Goal: Learn about a topic: Learn about a topic

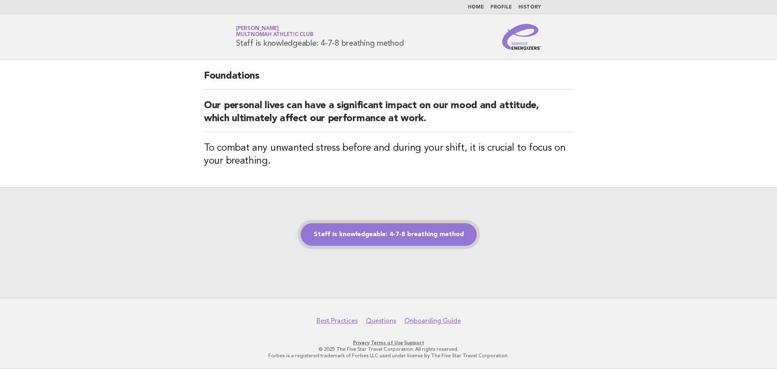
click at [382, 234] on link "Staff is knowledgeable: 4-7-8 breathing method" at bounding box center [389, 234] width 176 height 23
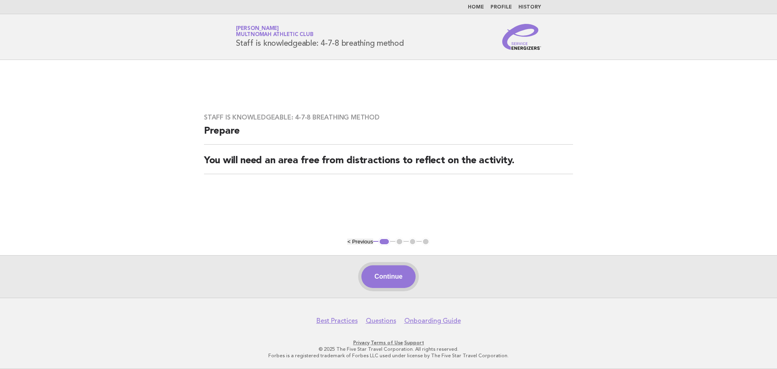
click at [380, 274] on button "Continue" at bounding box center [388, 276] width 54 height 23
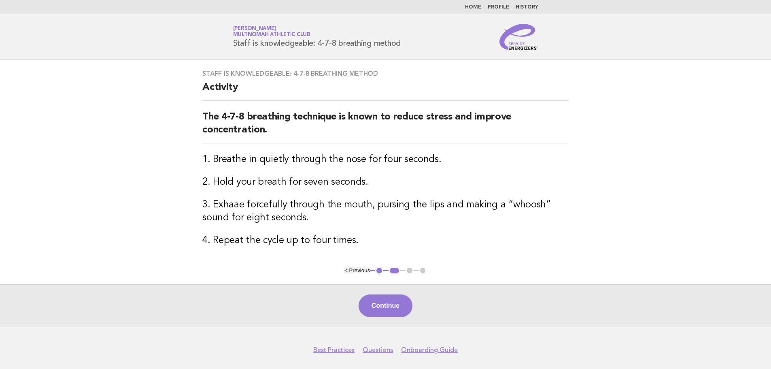
click at [383, 293] on div "Continue" at bounding box center [385, 305] width 771 height 42
click at [383, 303] on button "Continue" at bounding box center [385, 305] width 54 height 23
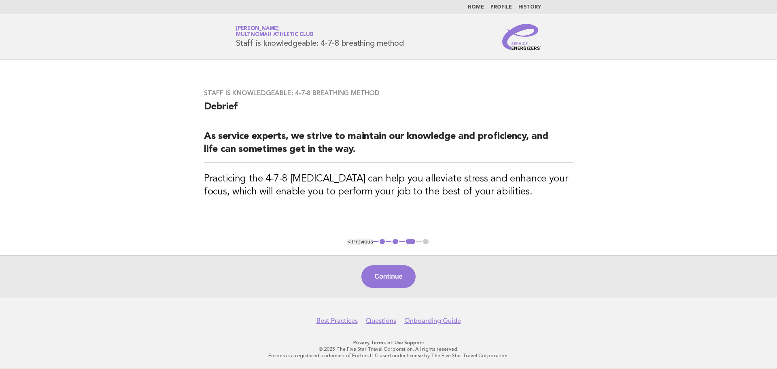
click at [390, 277] on button "Continue" at bounding box center [388, 276] width 54 height 23
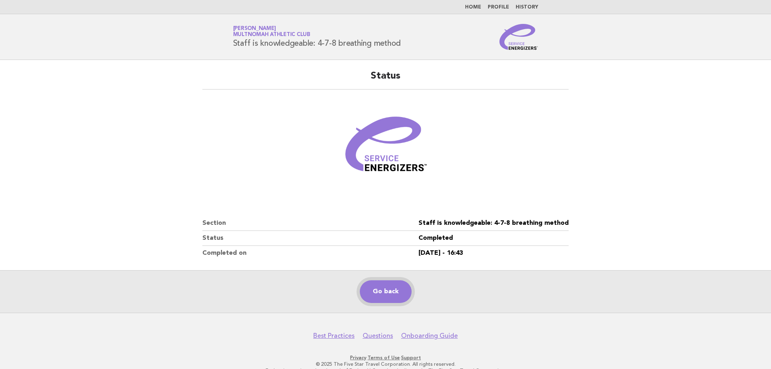
click at [382, 289] on link "Go back" at bounding box center [386, 291] width 52 height 23
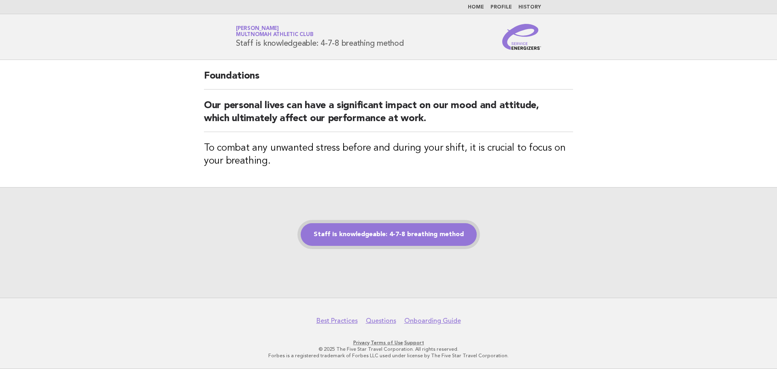
click at [424, 228] on link "Staff is knowledgeable: 4-7-8 breathing method" at bounding box center [389, 234] width 176 height 23
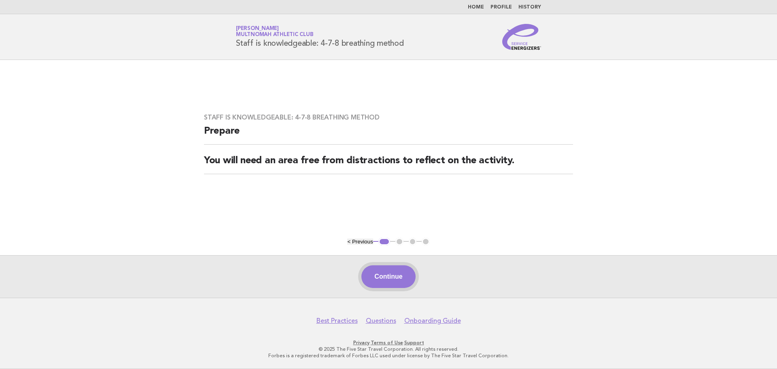
click at [403, 268] on button "Continue" at bounding box center [388, 276] width 54 height 23
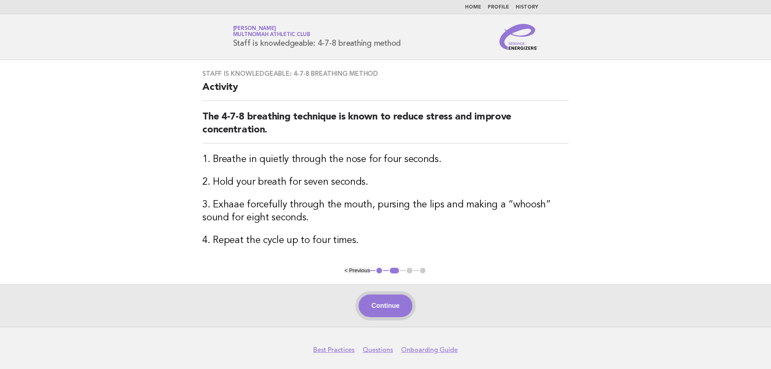
click at [387, 299] on button "Continue" at bounding box center [385, 305] width 54 height 23
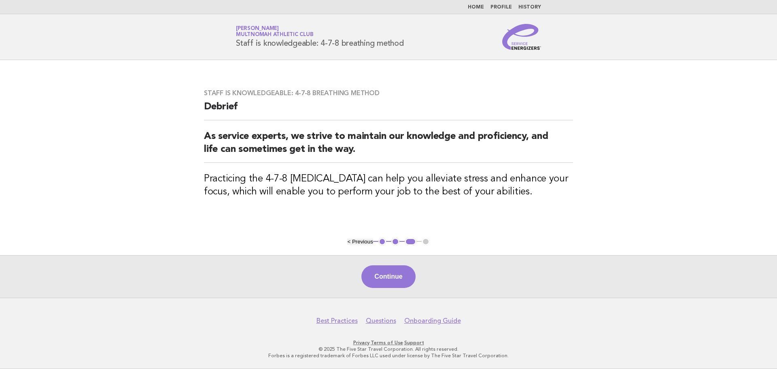
click at [378, 265] on div "Continue" at bounding box center [388, 276] width 777 height 42
click at [401, 280] on button "Continue" at bounding box center [388, 276] width 54 height 23
